Goal: Information Seeking & Learning: Find specific page/section

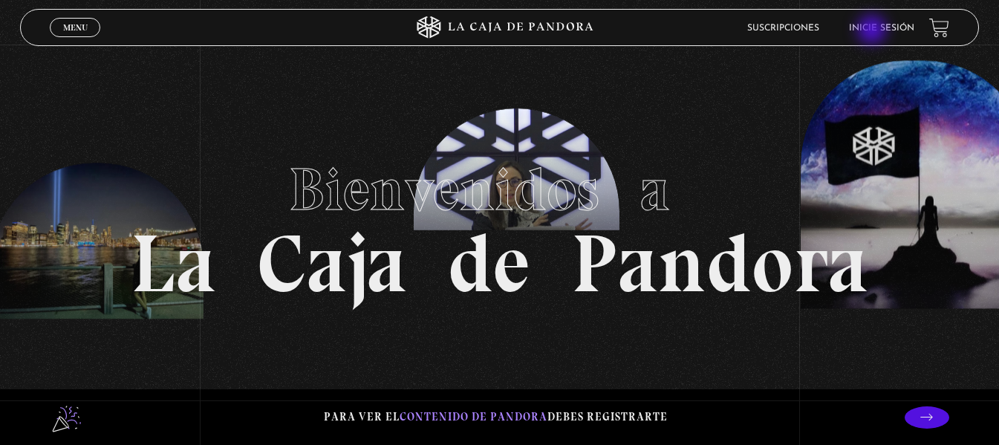
click at [873, 31] on link "Inicie sesión" at bounding box center [881, 28] width 65 height 9
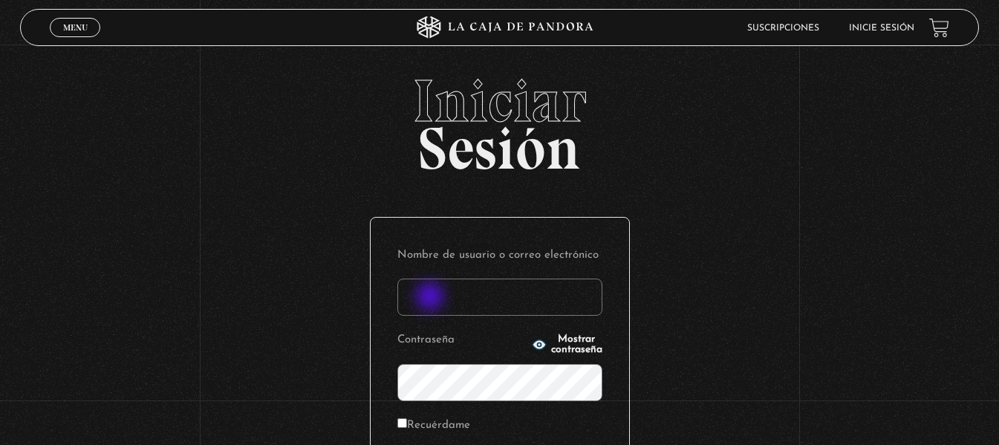
click at [432, 298] on input "Nombre de usuario o correo electrónico" at bounding box center [499, 297] width 205 height 37
type input "tavilo25@gmail.com"
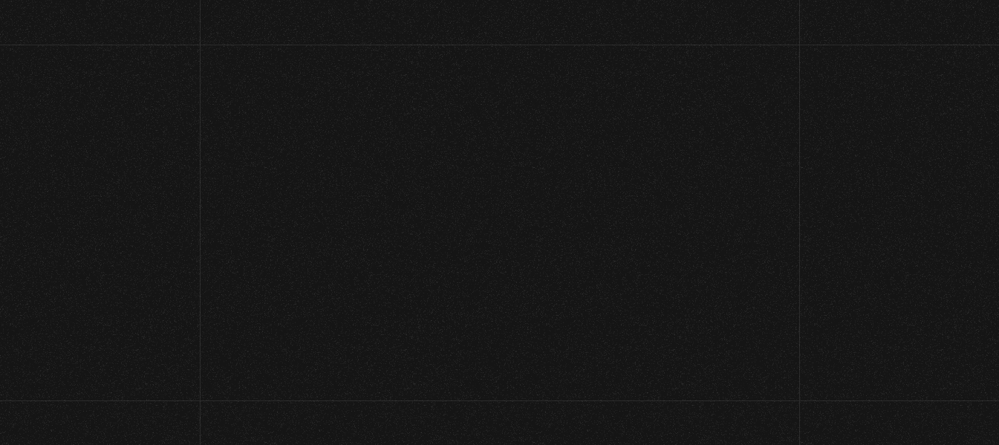
scroll to position [346, 0]
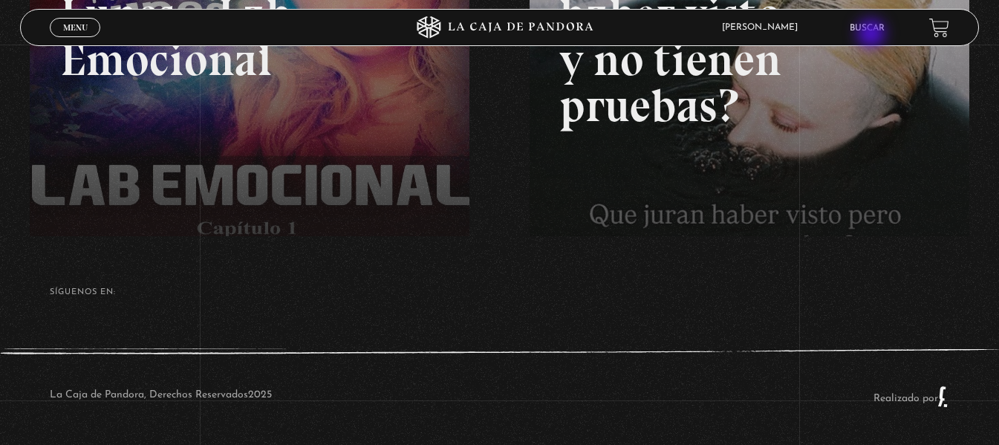
click at [873, 35] on li "Buscar" at bounding box center [867, 27] width 35 height 23
click at [872, 31] on link "Buscar" at bounding box center [867, 28] width 35 height 9
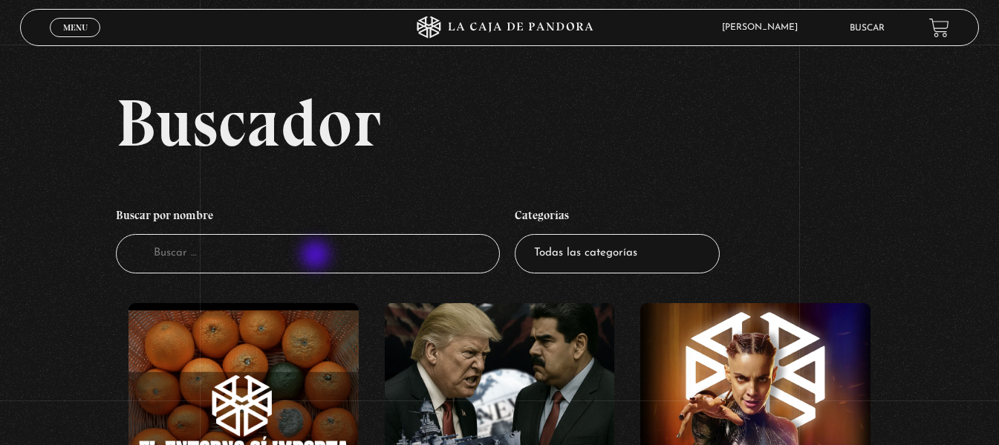
click at [317, 256] on input "Buscador" at bounding box center [307, 253] width 383 height 39
type input "del mar"
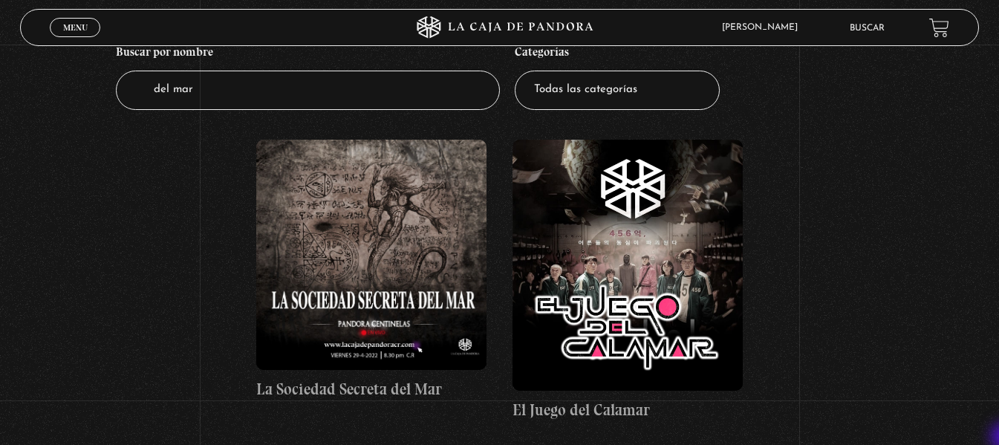
scroll to position [178, 0]
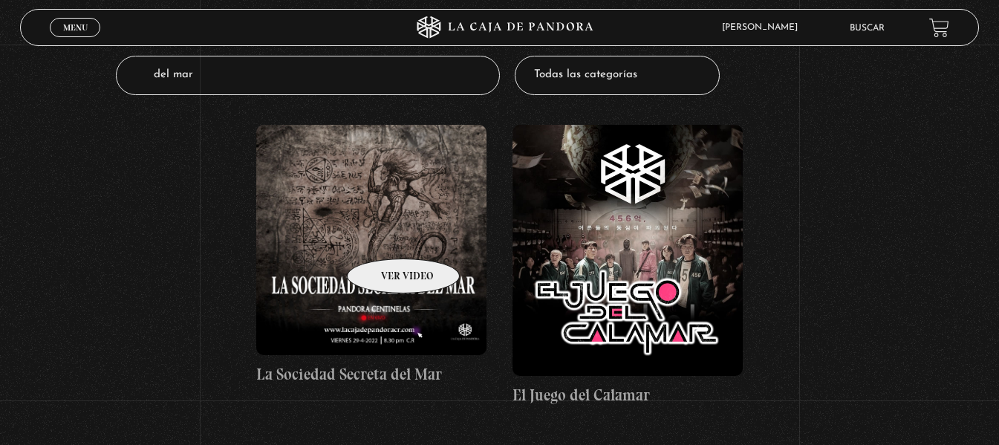
click at [384, 236] on figure at bounding box center [371, 240] width 230 height 230
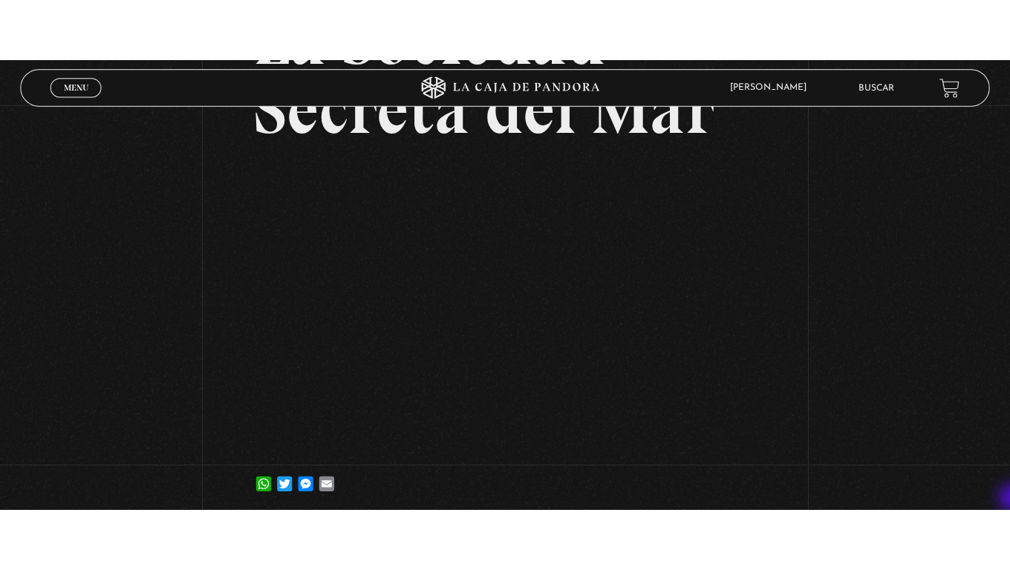
scroll to position [178, 0]
